Goal: Complete application form

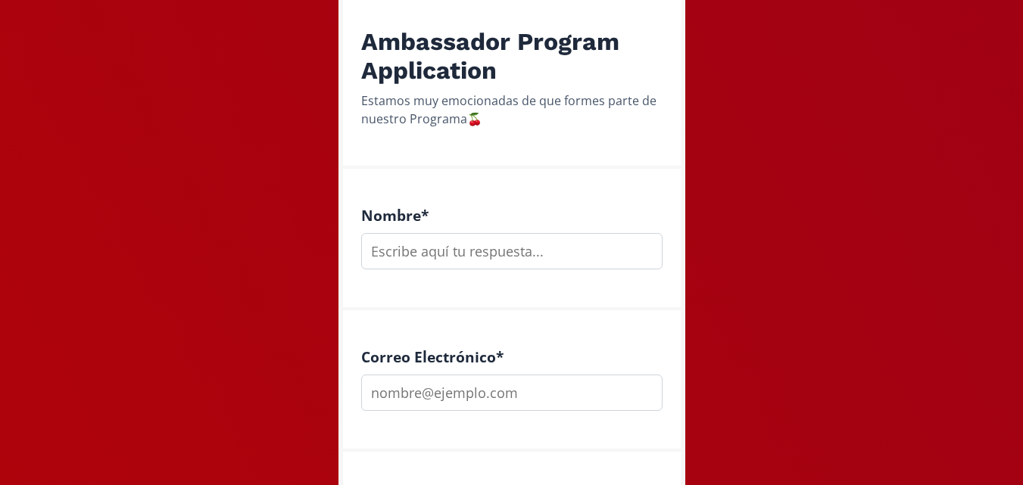
scroll to position [301, 0]
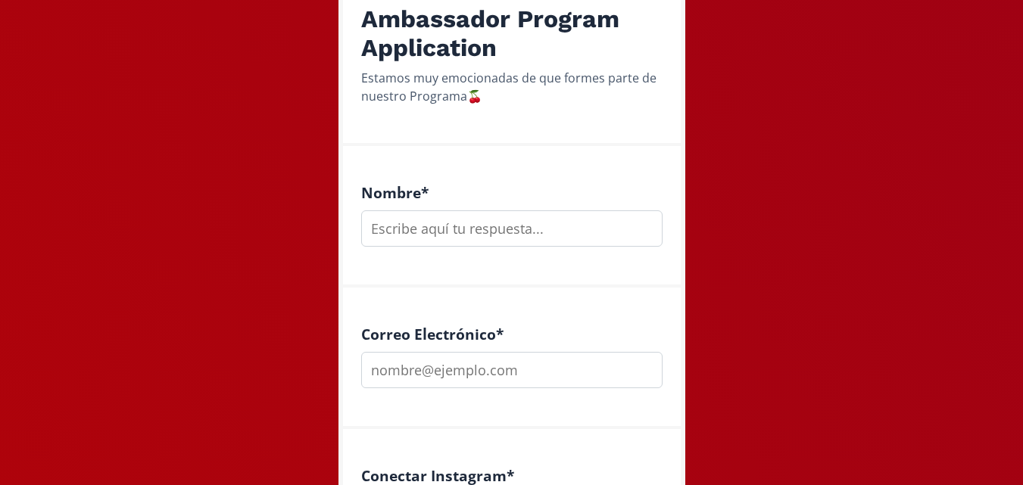
click at [528, 220] on input "text" at bounding box center [511, 228] width 301 height 36
type input "[PERSON_NAME]"
click at [477, 375] on input "email" at bounding box center [511, 370] width 301 height 36
type input "M"
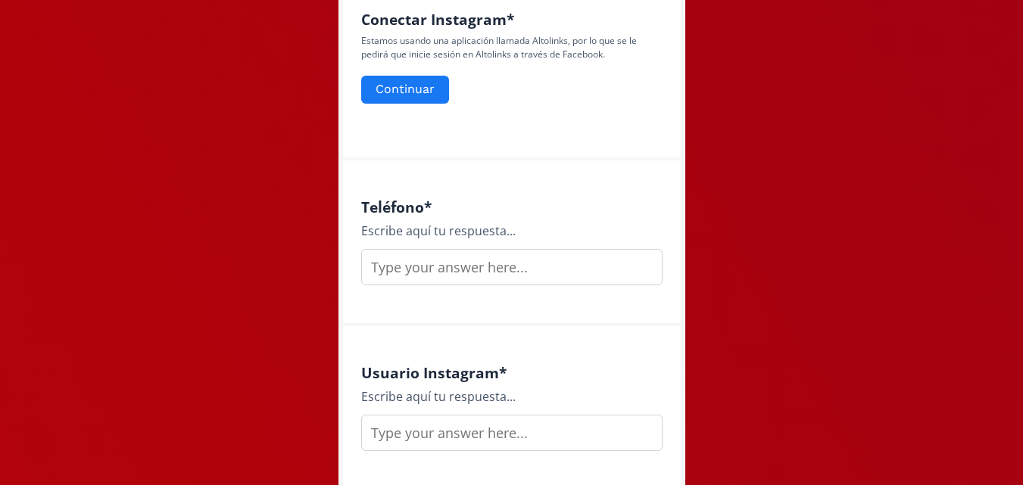
scroll to position [776, 0]
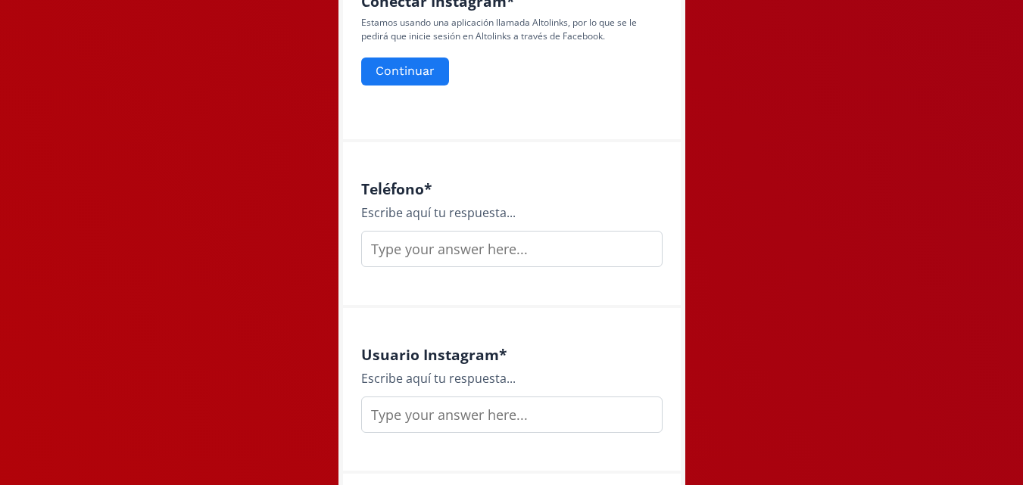
type input "[PERSON_NAME][EMAIL_ADDRESS][DOMAIN_NAME]"
click at [562, 247] on input "text" at bounding box center [511, 249] width 301 height 36
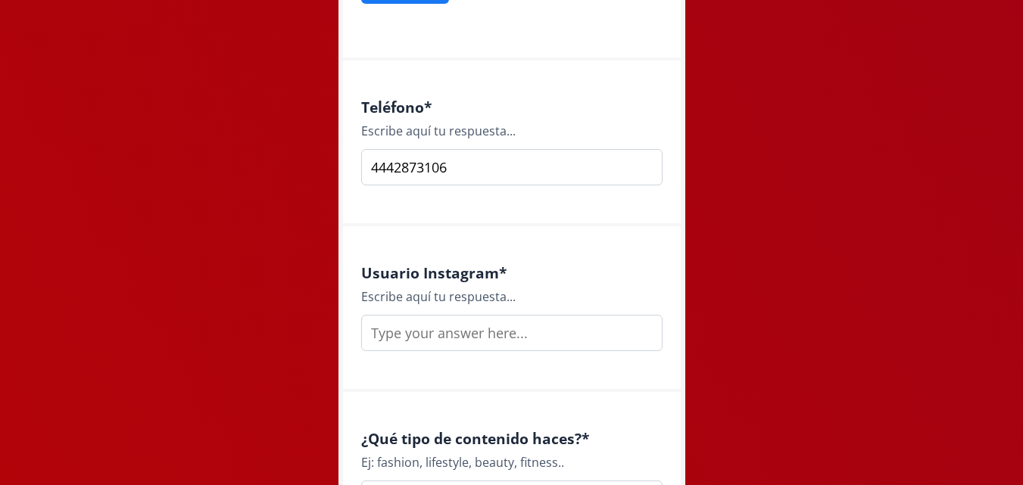
scroll to position [867, 0]
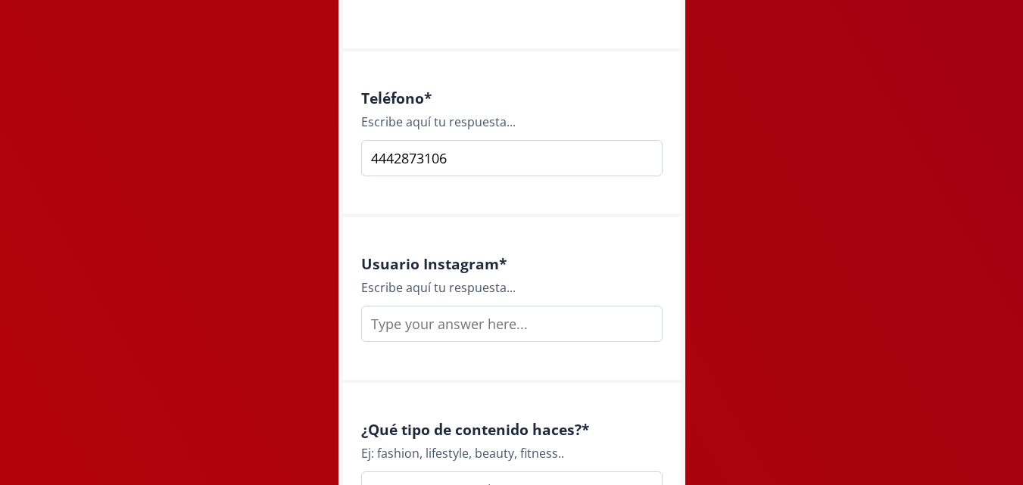
type input "4442873106"
click at [589, 331] on input "text" at bounding box center [511, 324] width 301 height 36
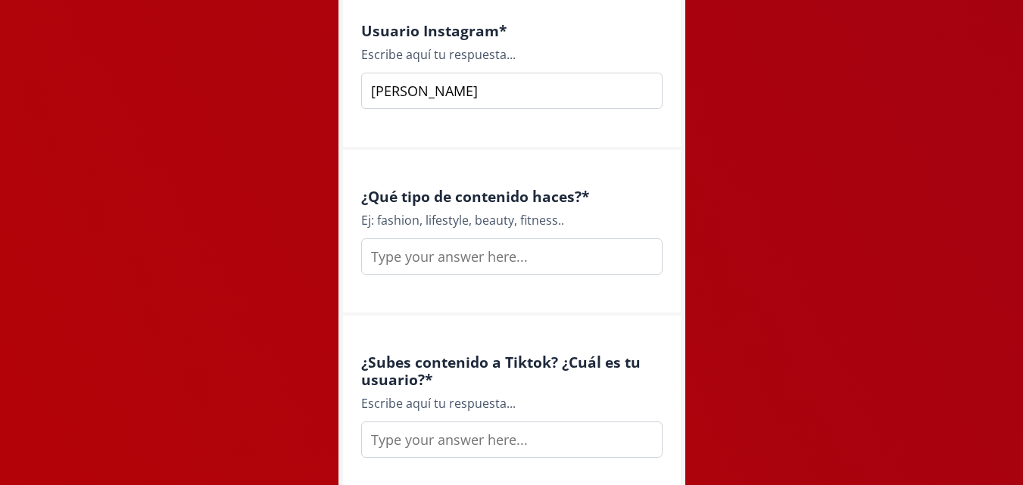
scroll to position [1104, 0]
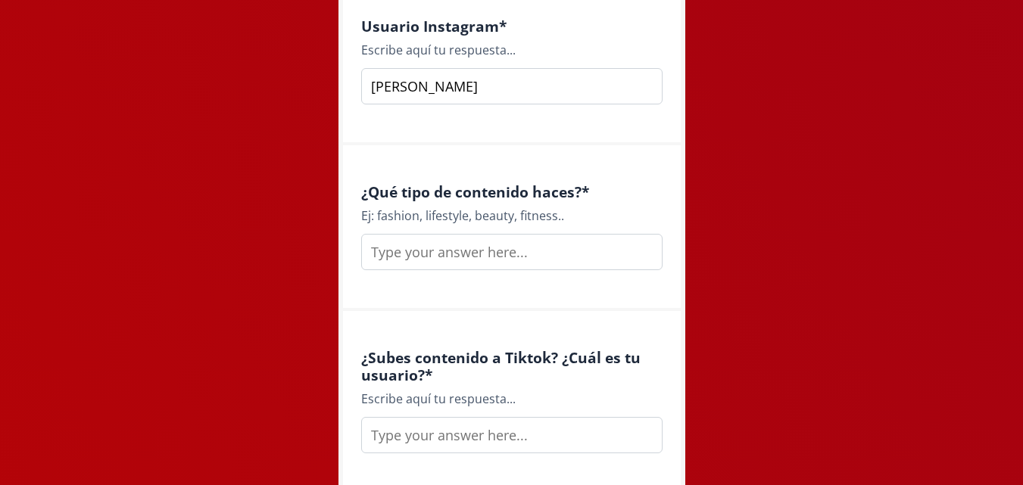
type input "[PERSON_NAME]"
click at [524, 256] on input "text" at bounding box center [511, 252] width 301 height 36
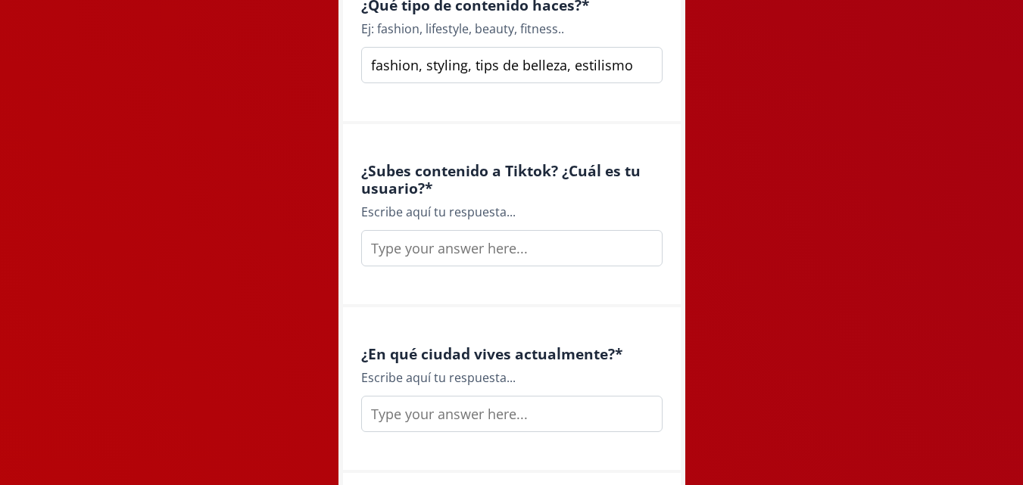
scroll to position [1301, 0]
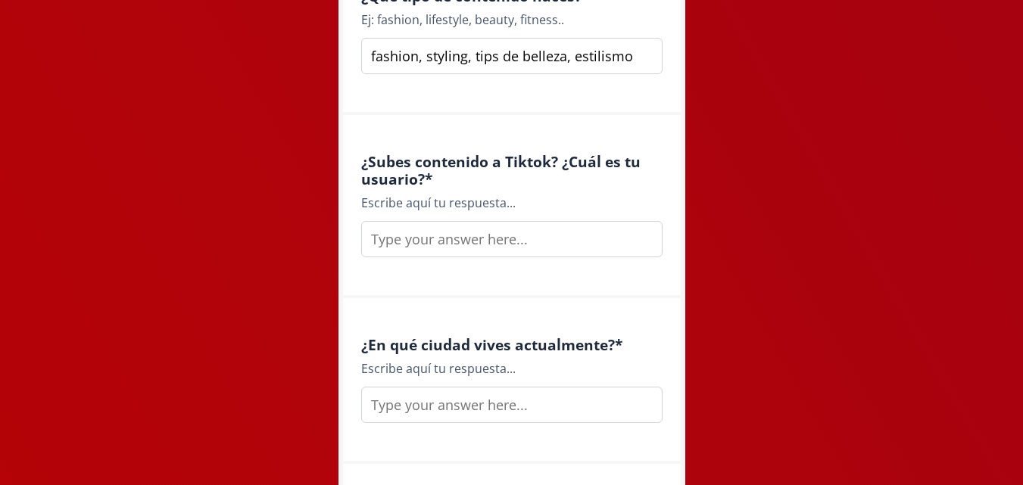
type input "fashion, styling, tips de belleza, estilismo"
click at [553, 247] on input "text" at bounding box center [511, 239] width 301 height 36
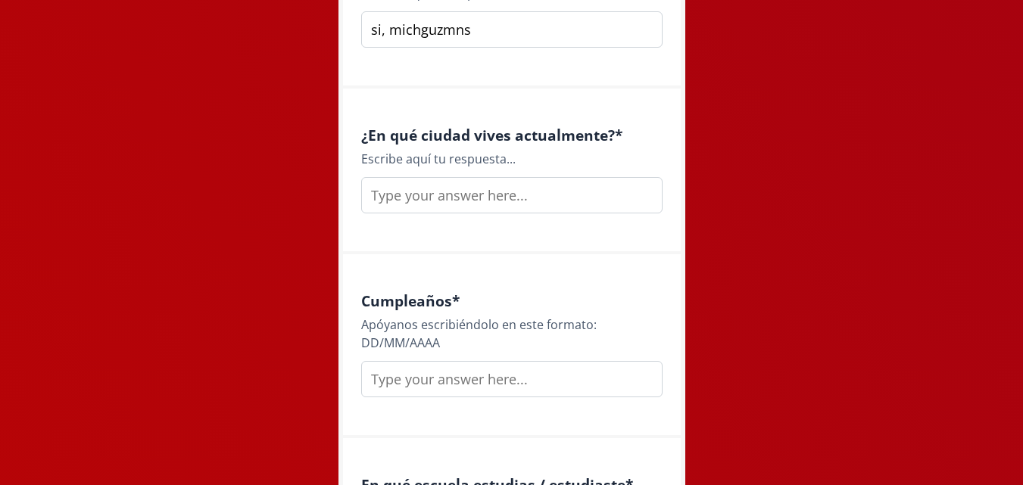
scroll to position [1519, 0]
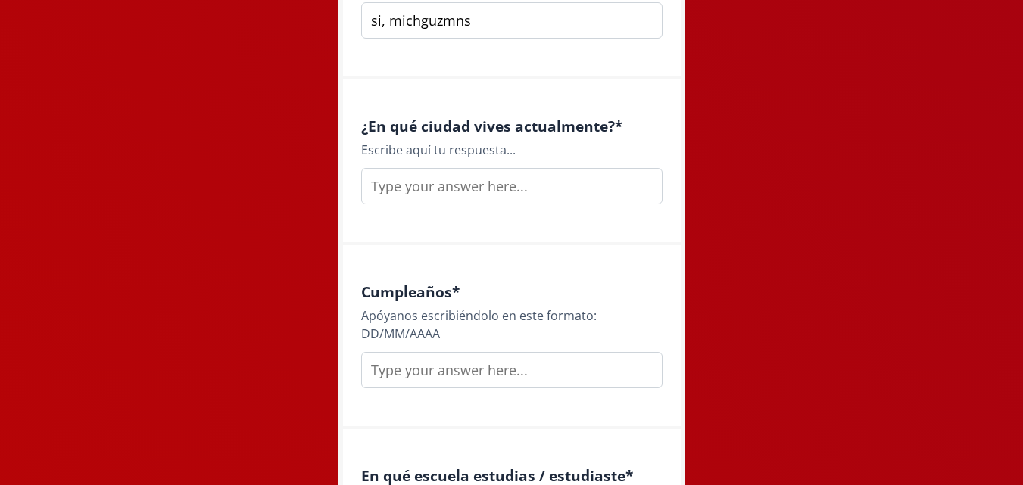
type input "si, michguzmns"
click at [588, 198] on input "text" at bounding box center [511, 186] width 301 height 36
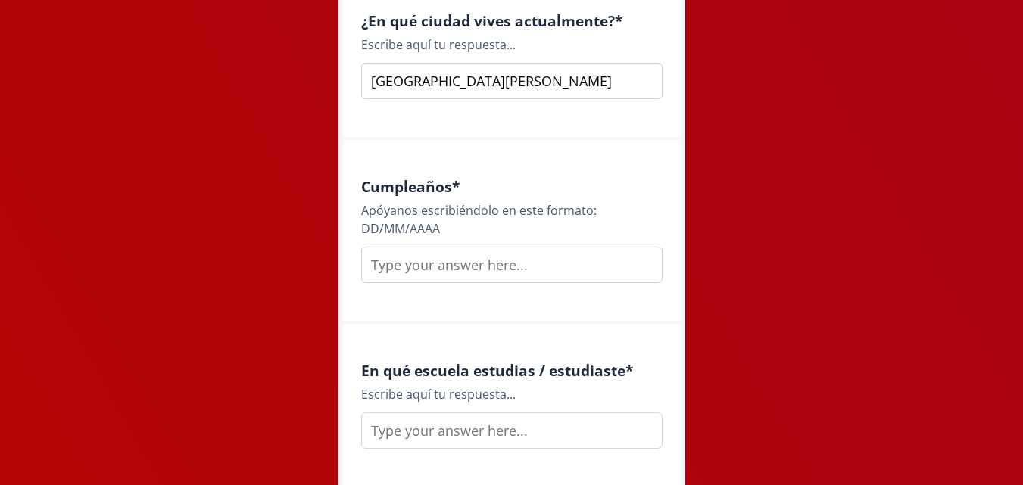
scroll to position [1634, 0]
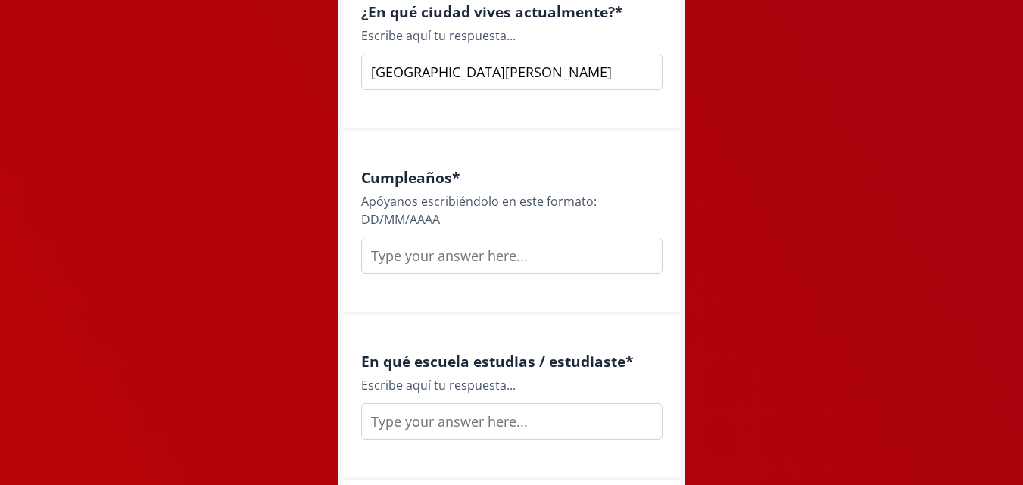
type input "[GEOGRAPHIC_DATA][PERSON_NAME]"
click at [575, 260] on input "text" at bounding box center [511, 256] width 301 height 36
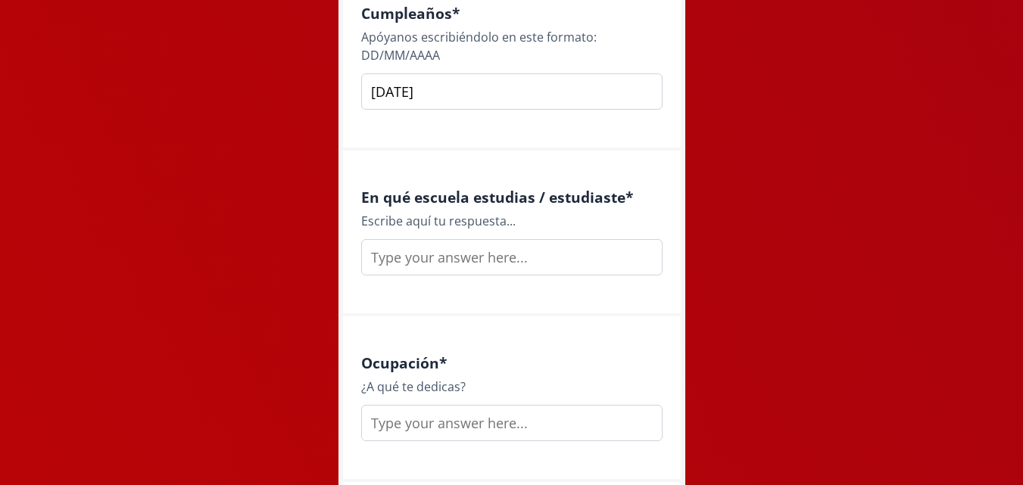
scroll to position [1807, 0]
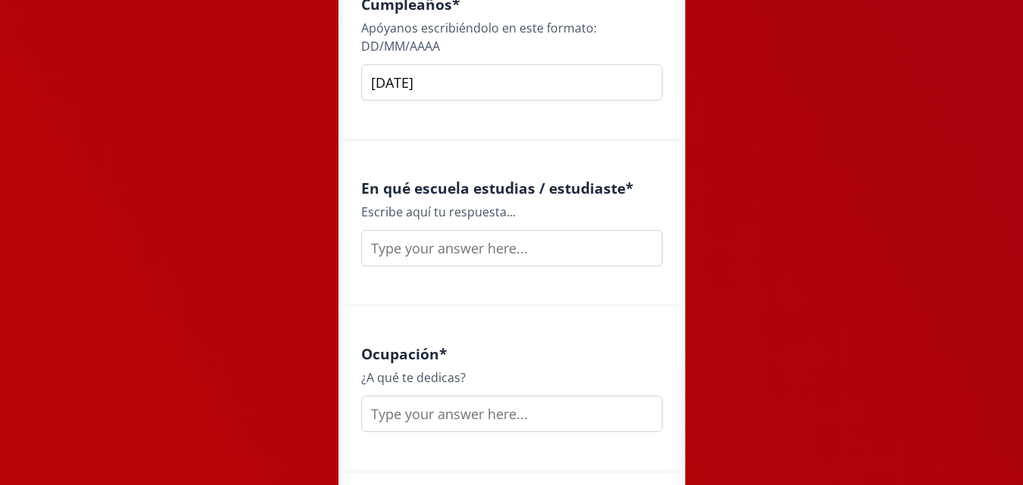
type input "[DATE]"
click at [597, 246] on input "text" at bounding box center [511, 248] width 301 height 36
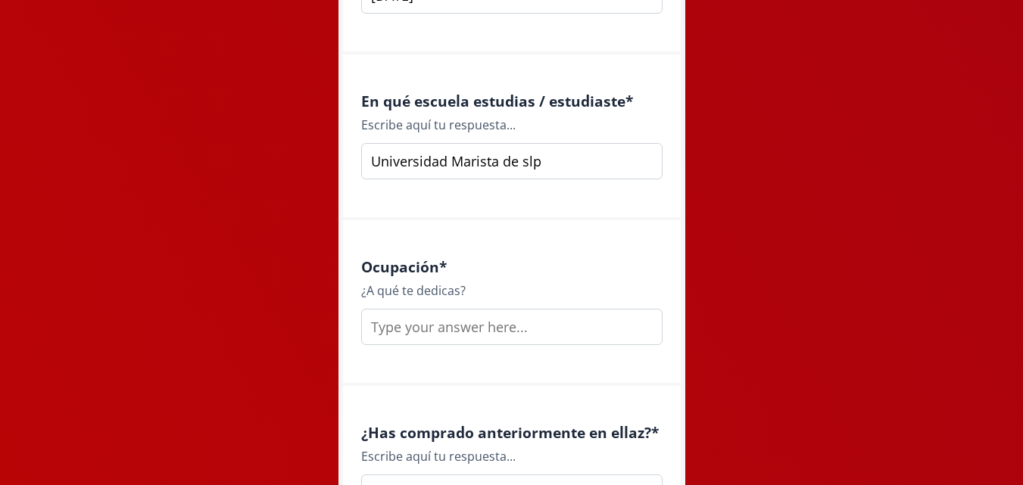
scroll to position [1899, 0]
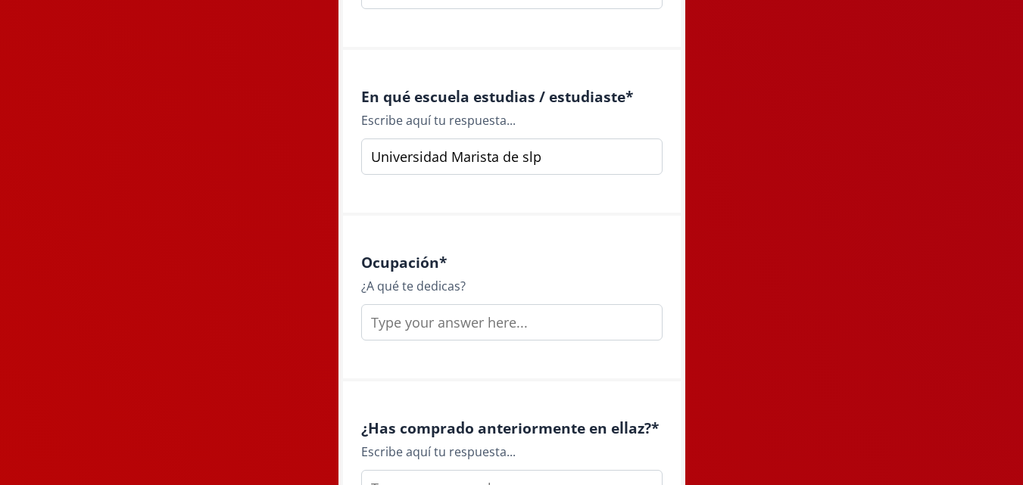
click at [370, 157] on input "Universidad Marista de slp" at bounding box center [511, 157] width 301 height 36
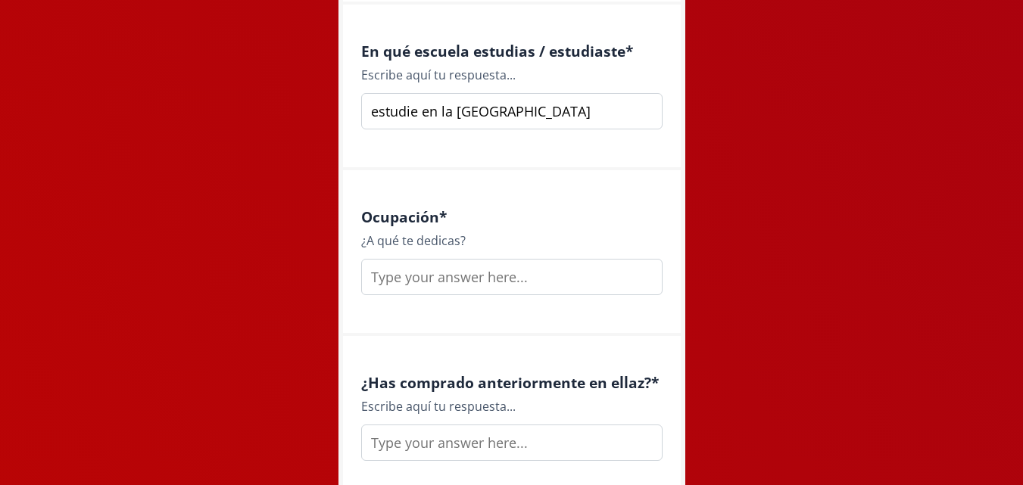
scroll to position [1980, 0]
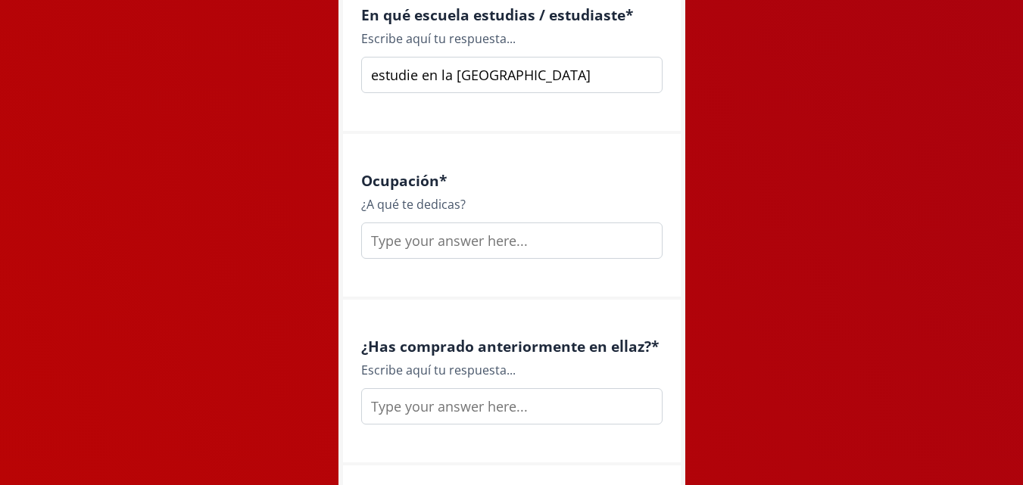
type input "estudie en la [GEOGRAPHIC_DATA]"
click at [521, 245] on input "text" at bounding box center [511, 241] width 301 height 36
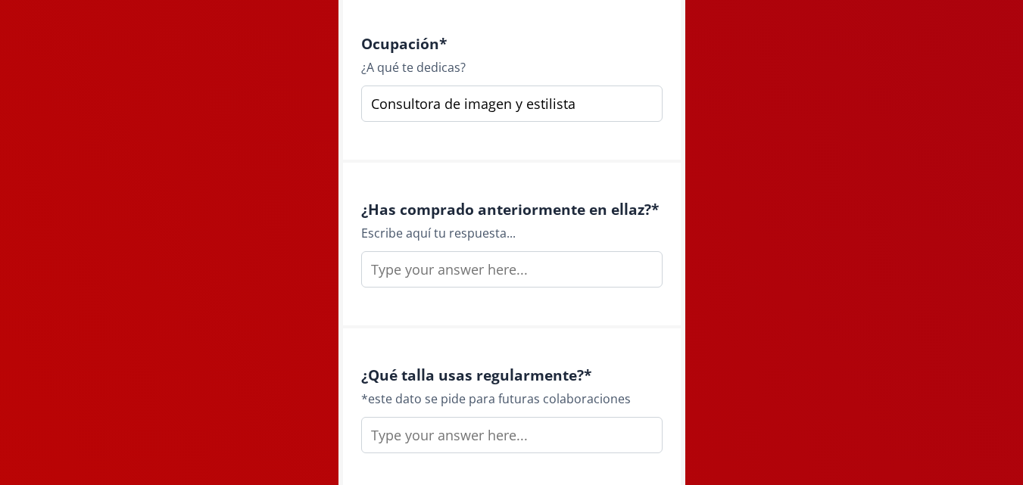
scroll to position [2126, 0]
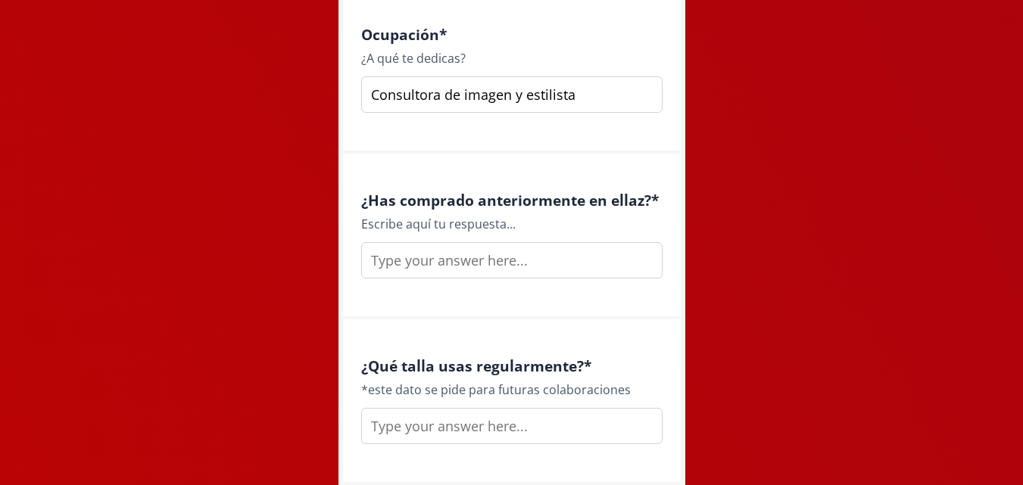
type input "Consultora de imagen y estilista"
click at [575, 267] on input "text" at bounding box center [511, 260] width 301 height 36
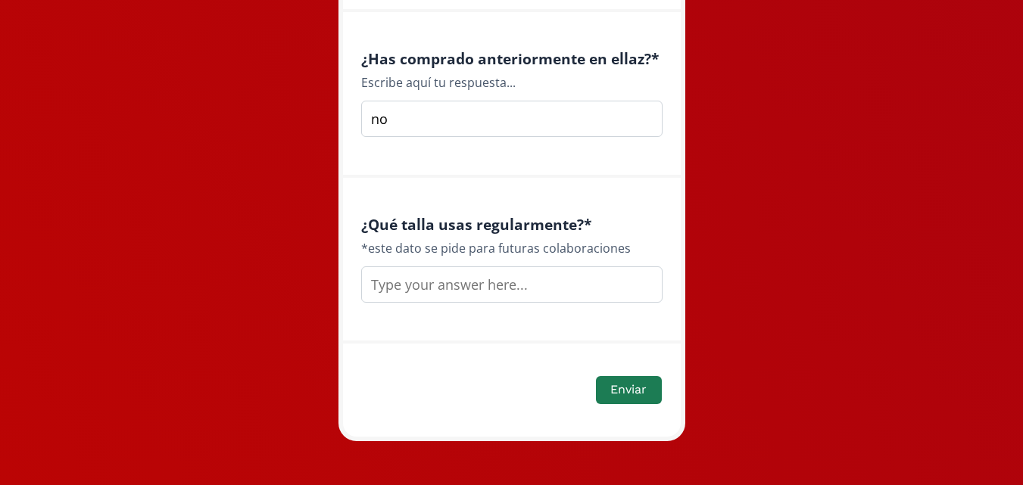
scroll to position [2277, 0]
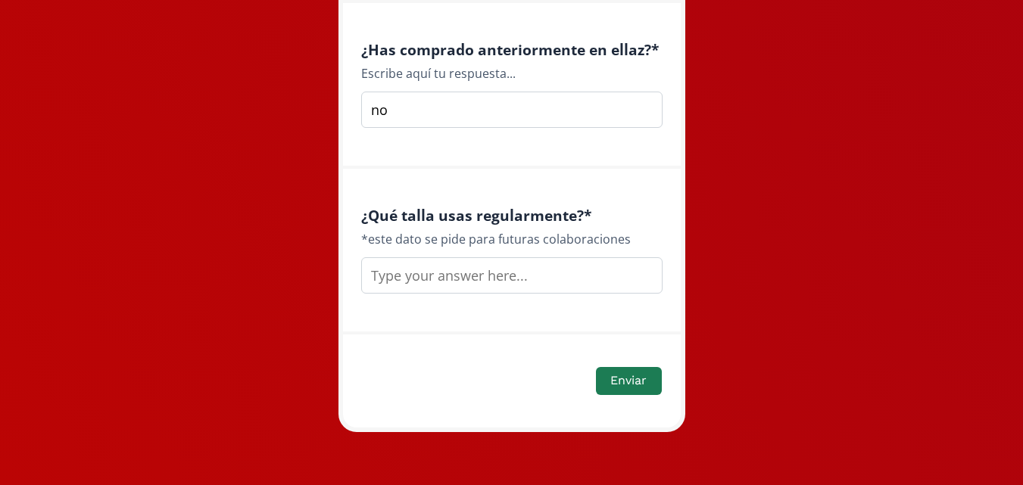
type input "no"
click at [571, 269] on input "text" at bounding box center [511, 275] width 301 height 36
type input "s"
click at [452, 280] on input "talla s top, m jeans" at bounding box center [511, 275] width 301 height 36
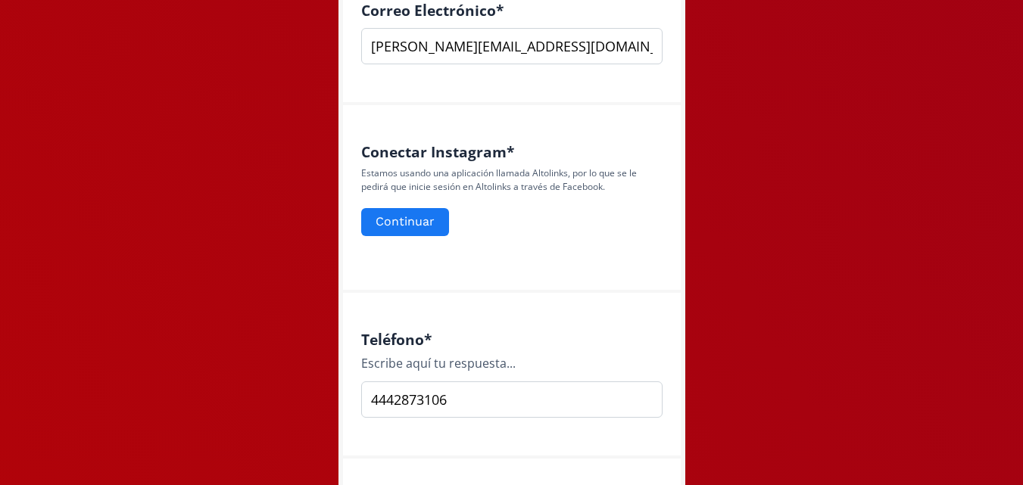
scroll to position [621, 0]
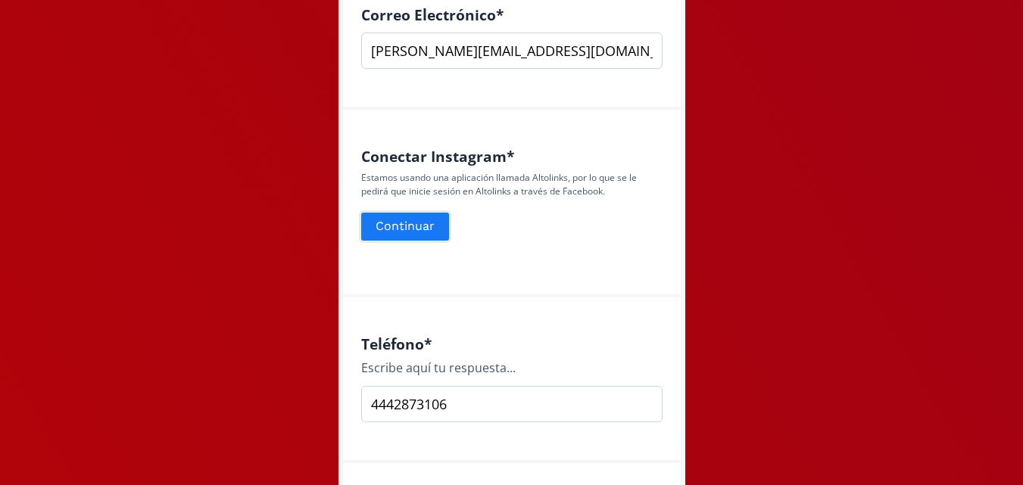
type input "talla s top, m/s jeans"
click at [392, 228] on button "Continuar" at bounding box center [405, 226] width 92 height 33
